Goal: Task Accomplishment & Management: Manage account settings

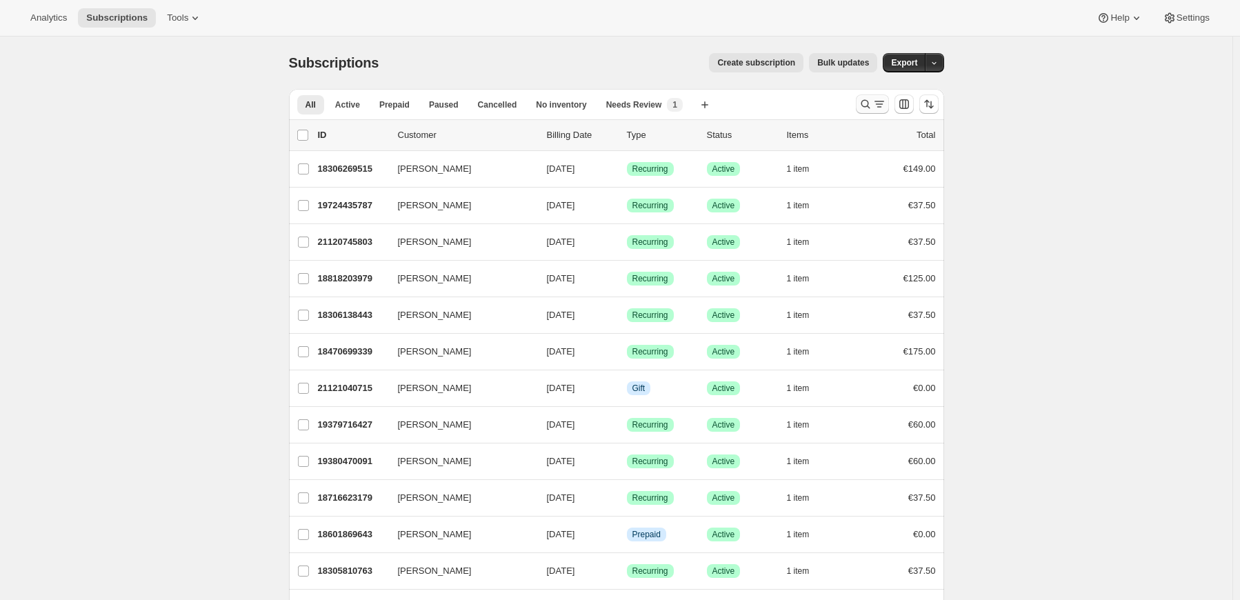
click at [866, 106] on icon "Search and filter results" at bounding box center [866, 104] width 14 height 14
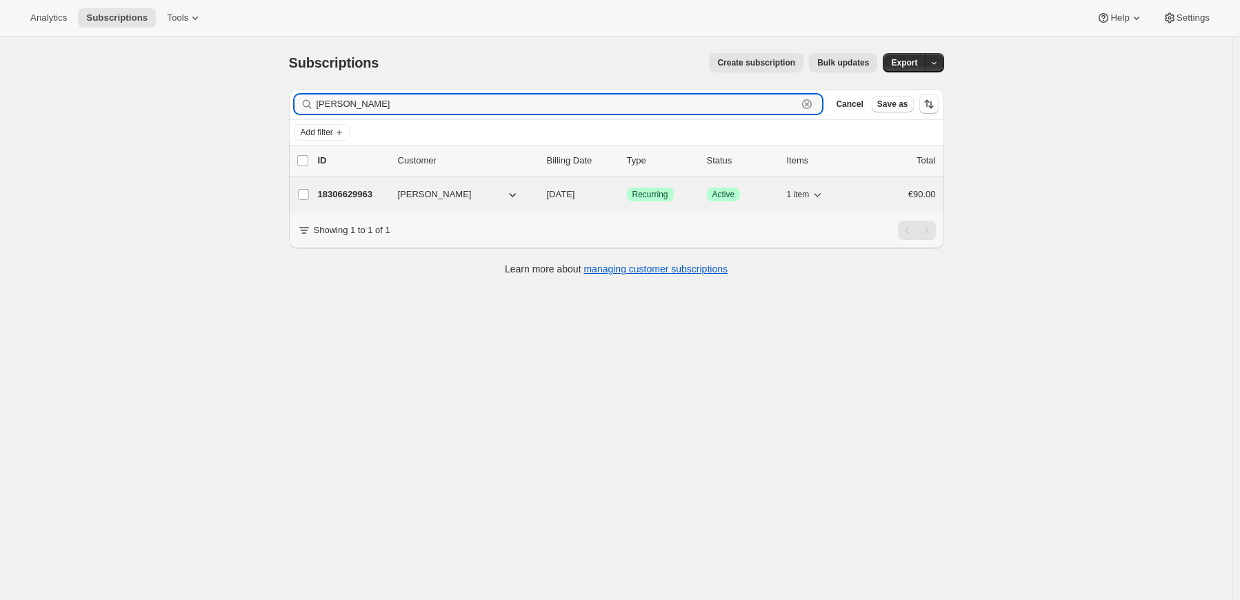
type input "[PERSON_NAME]"
click at [351, 196] on p "18306629963" at bounding box center [352, 195] width 69 height 14
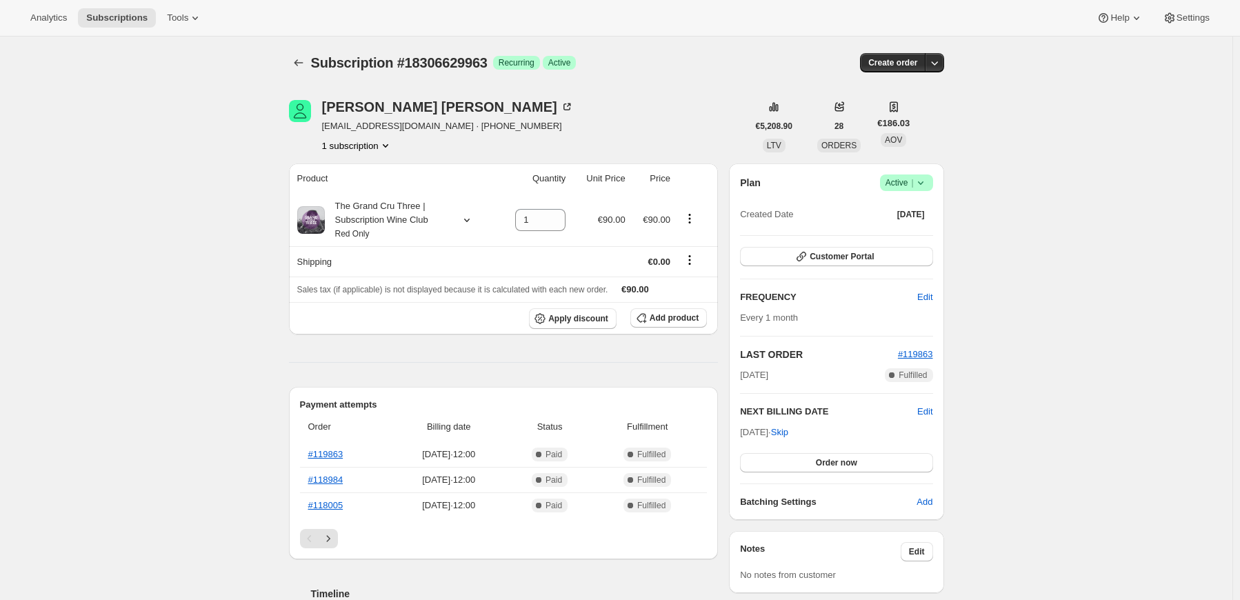
click at [927, 185] on icon at bounding box center [921, 183] width 14 height 14
click at [910, 209] on span "Pause subscription" at bounding box center [910, 209] width 76 height 10
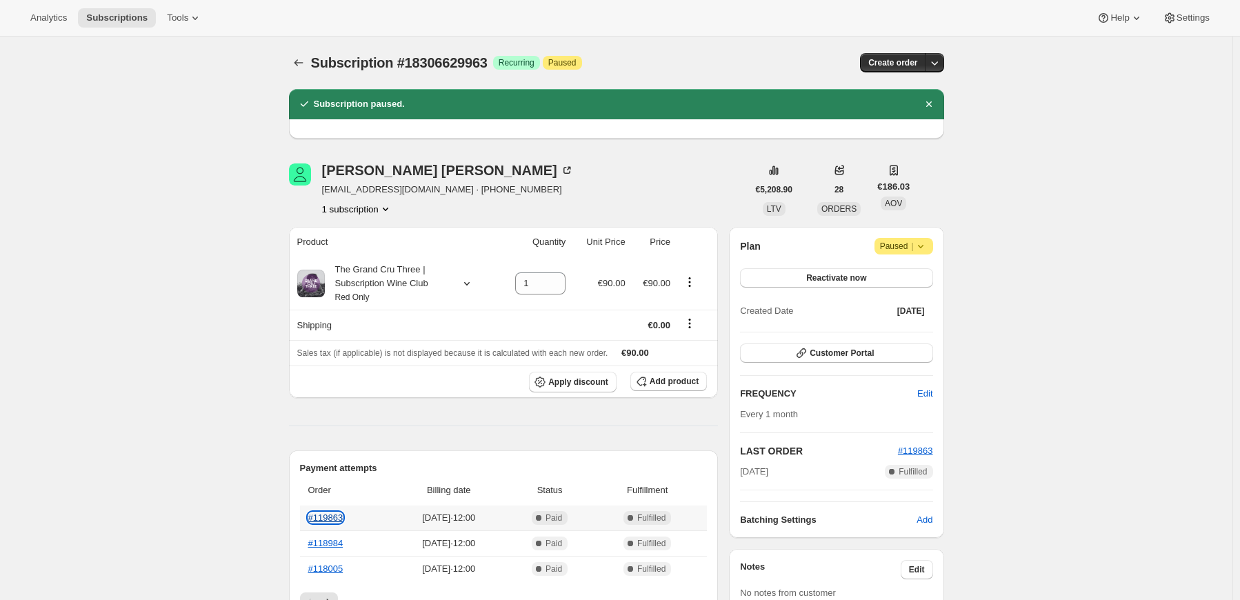
click at [320, 516] on link "#119863" at bounding box center [325, 517] width 35 height 10
